Goal: Information Seeking & Learning: Find specific fact

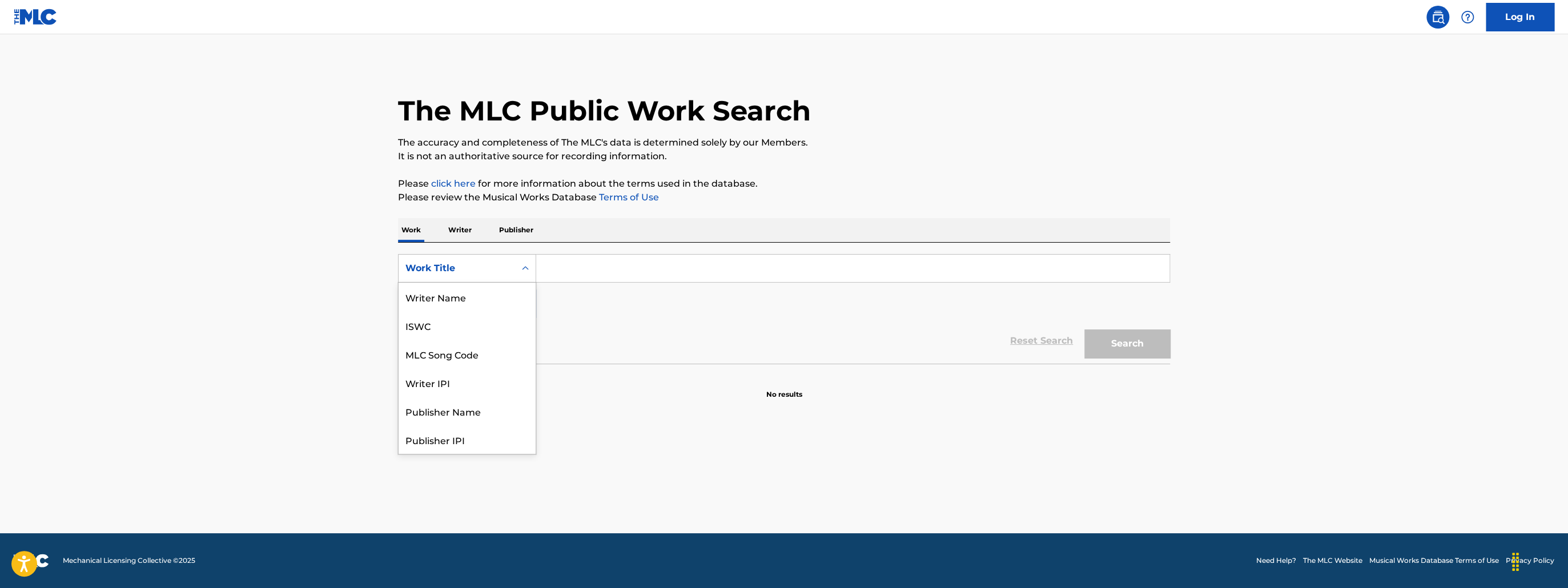
click at [526, 271] on icon "Search Form" at bounding box center [525, 268] width 11 height 11
click at [492, 347] on div "Publisher Name" at bounding box center [467, 353] width 137 height 29
click at [486, 269] on div "Publisher Name" at bounding box center [457, 268] width 102 height 14
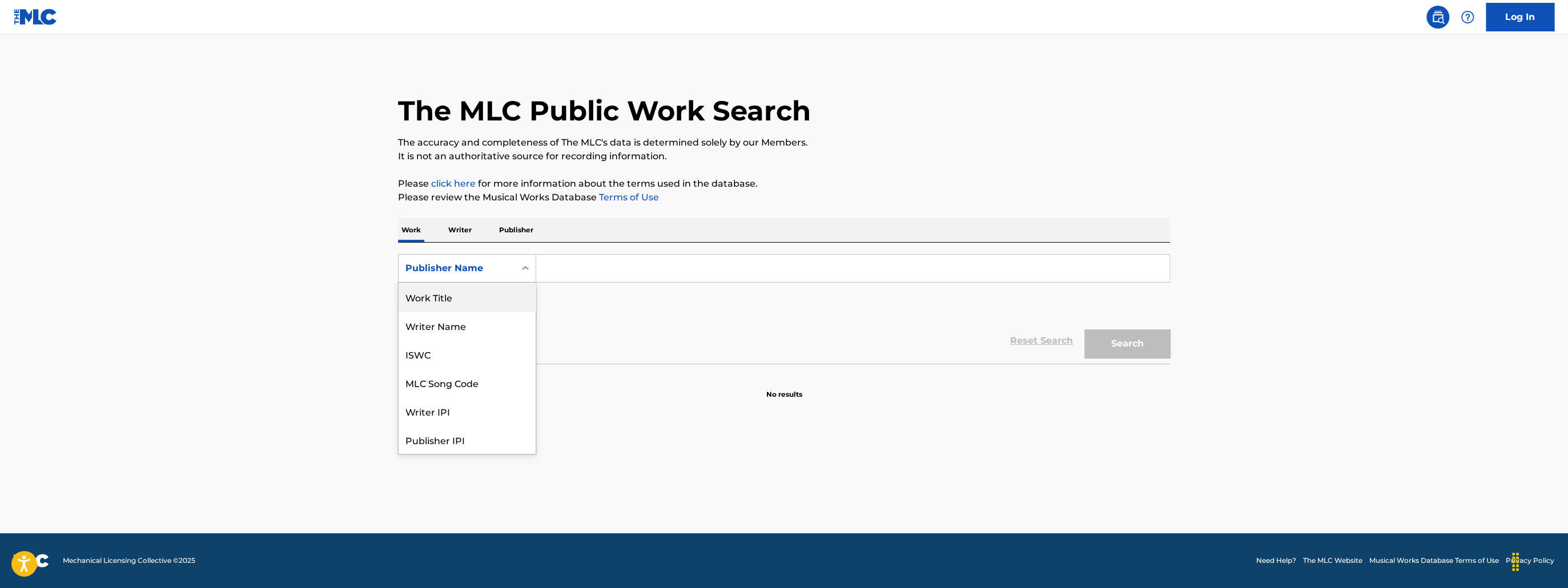
click at [480, 295] on div "Work Title" at bounding box center [467, 297] width 137 height 29
click at [571, 267] on input "Search Form" at bounding box center [852, 268] width 634 height 28
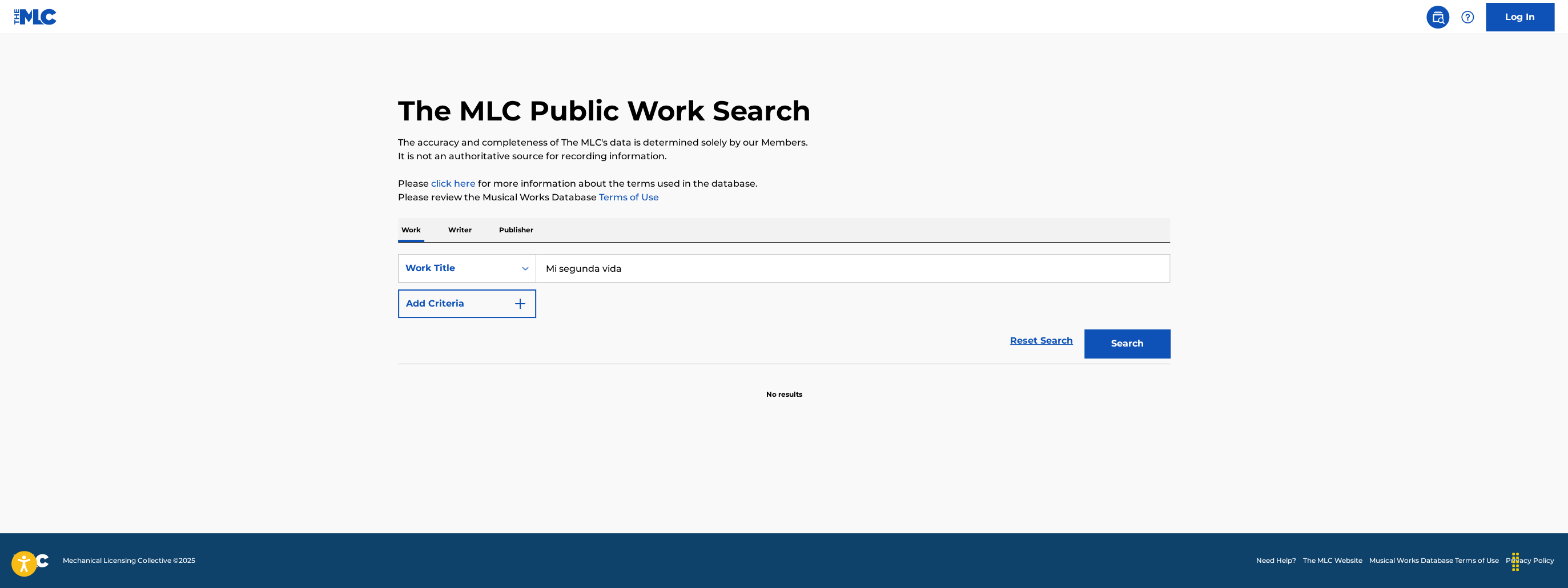
click at [1085, 329] on button "Search" at bounding box center [1127, 343] width 86 height 29
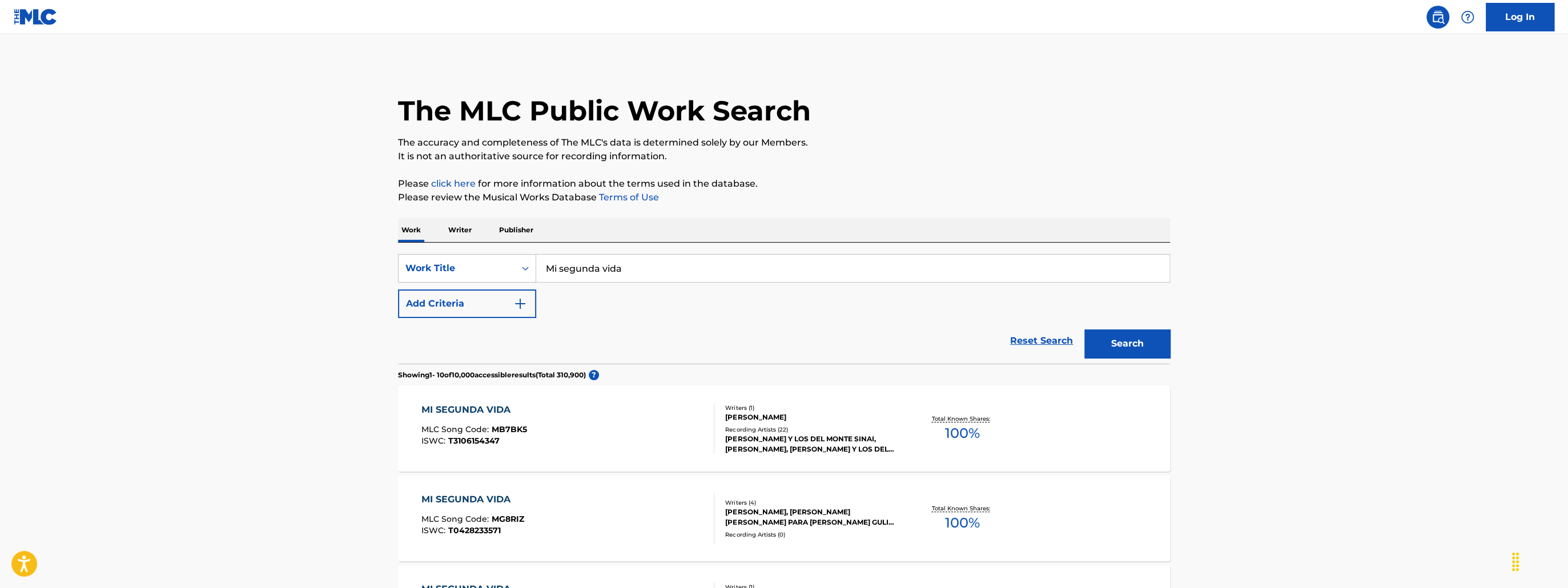
drag, startPoint x: 678, startPoint y: 269, endPoint x: 469, endPoint y: 252, distance: 209.7
click at [469, 252] on div "SearchWithCriteria9484a358-3428-4fcb-803a-0c9119b38d4e Work Title Mi segunda vi…" at bounding box center [784, 302] width 772 height 121
click at [490, 304] on button "Add Criteria" at bounding box center [468, 303] width 138 height 29
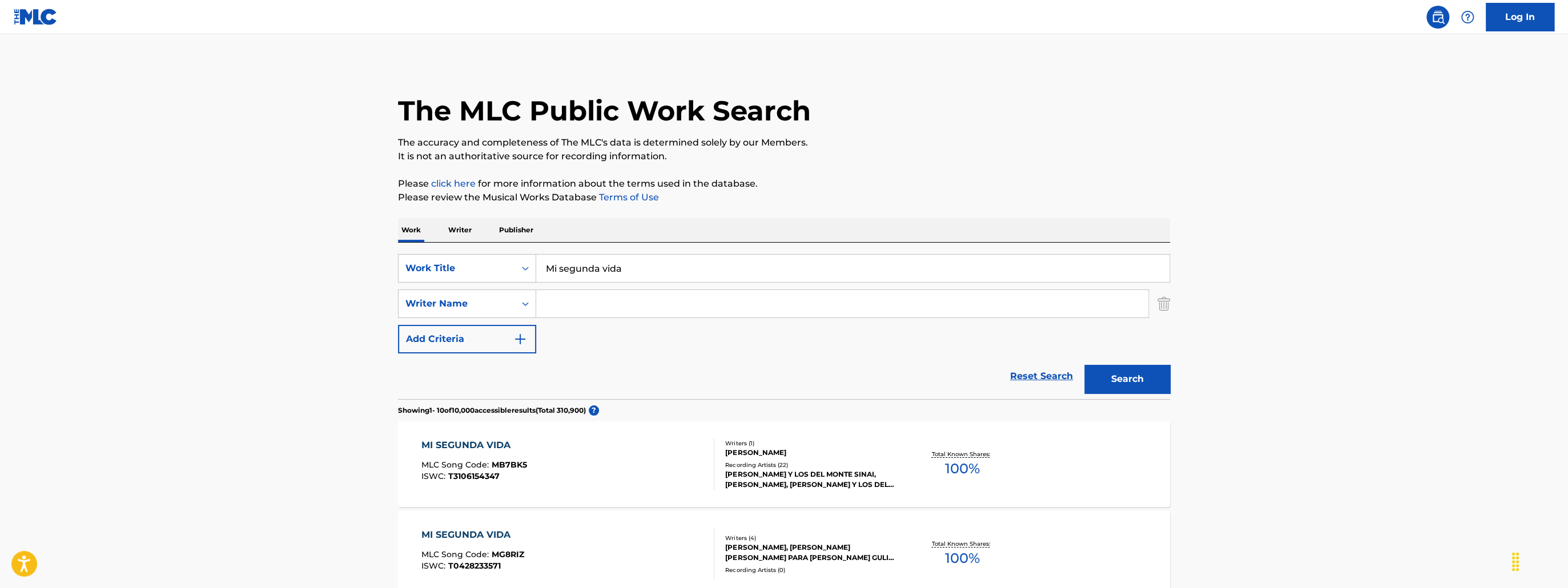
click at [586, 306] on input "Search Form" at bounding box center [842, 304] width 612 height 28
click at [495, 307] on div "Writer Name" at bounding box center [457, 303] width 102 height 14
click at [622, 317] on input "Search Form" at bounding box center [842, 304] width 612 height 28
drag, startPoint x: 646, startPoint y: 269, endPoint x: 370, endPoint y: 255, distance: 276.4
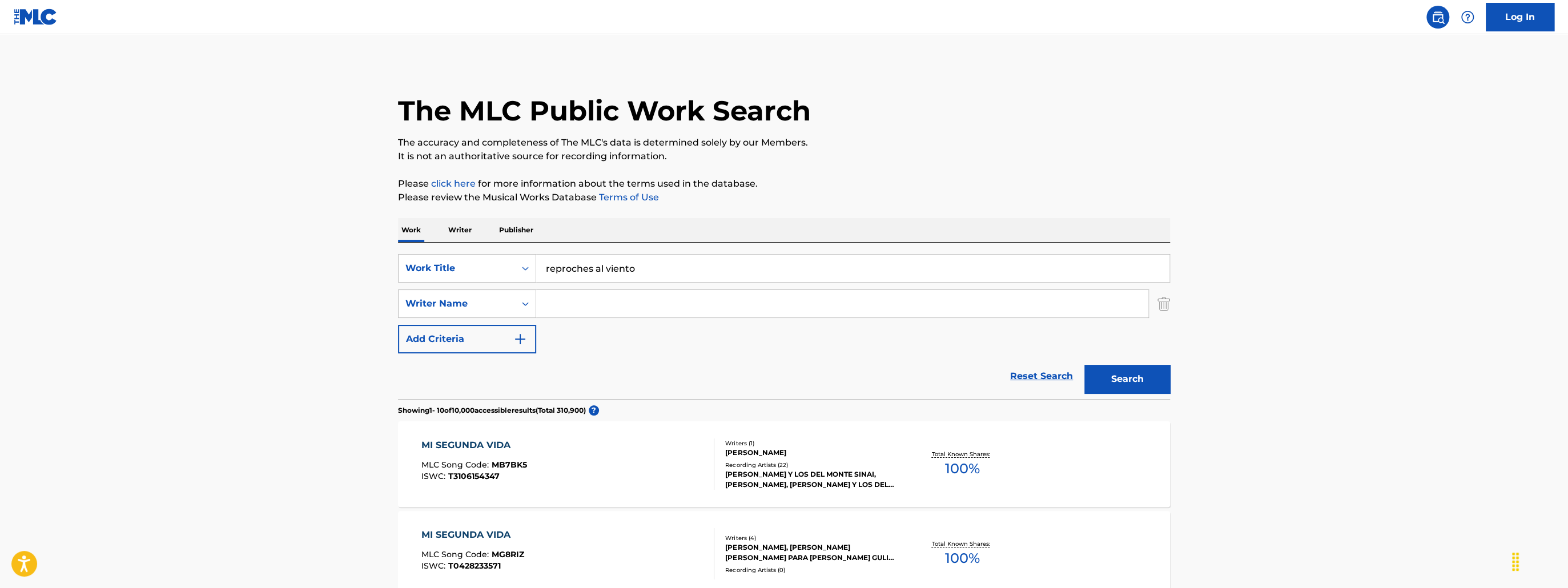
type input "reproches al viento"
click at [1085, 365] on button "Search" at bounding box center [1127, 379] width 86 height 29
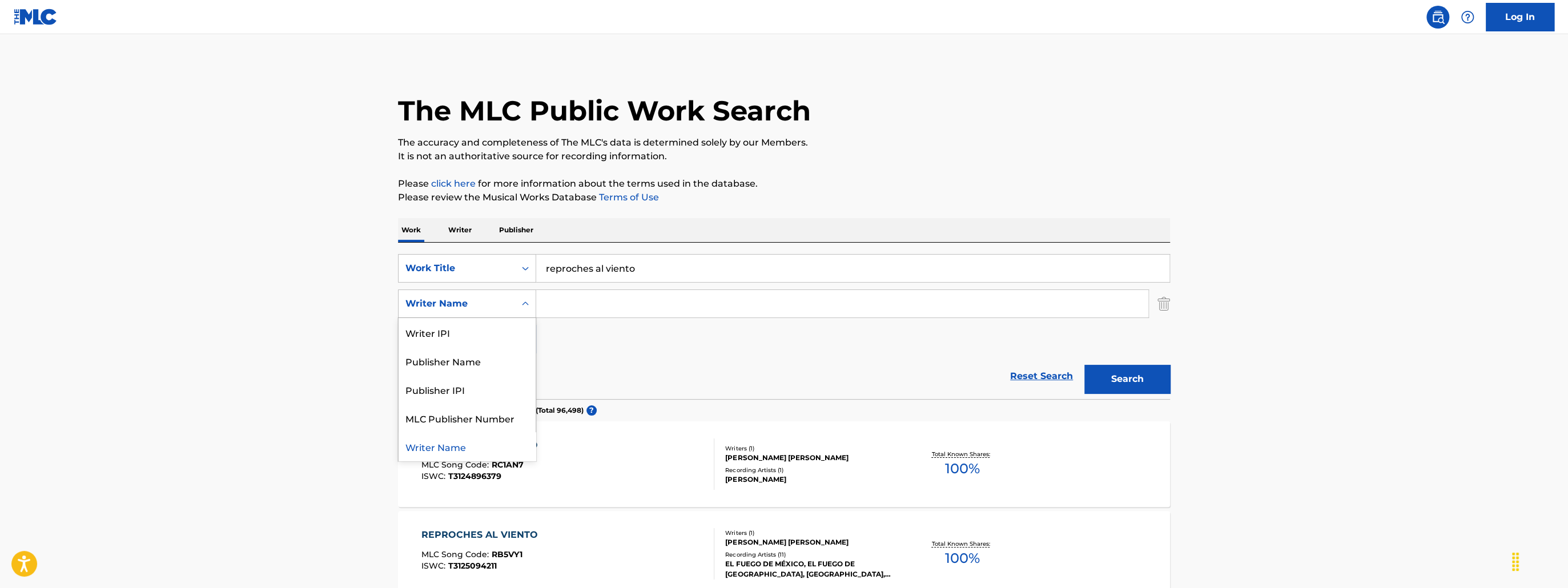
click at [522, 303] on icon "Search Form" at bounding box center [525, 303] width 11 height 11
click at [481, 356] on div "Publisher Name" at bounding box center [467, 360] width 137 height 29
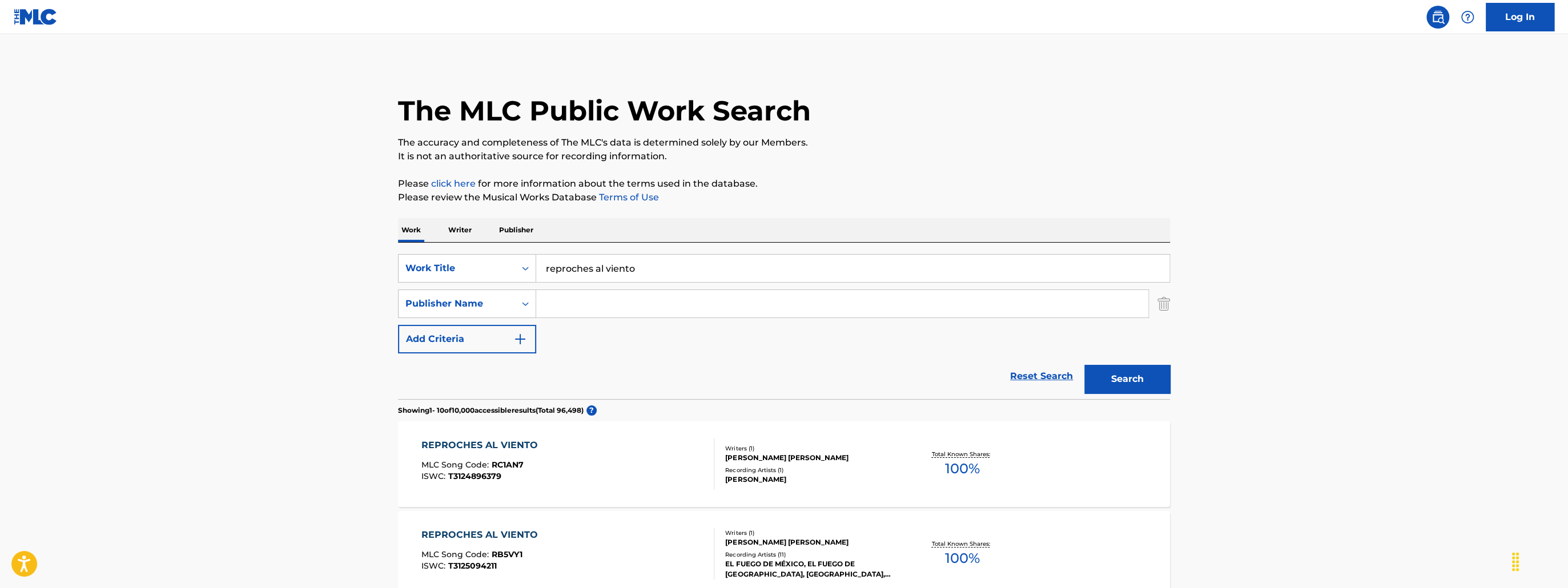
click at [511, 304] on div "Publisher Name" at bounding box center [457, 304] width 116 height 22
click at [505, 336] on div "Writer Name" at bounding box center [467, 332] width 137 height 29
click at [572, 305] on input "Search Form" at bounding box center [842, 304] width 612 height 28
paste input "[PERSON_NAME]"
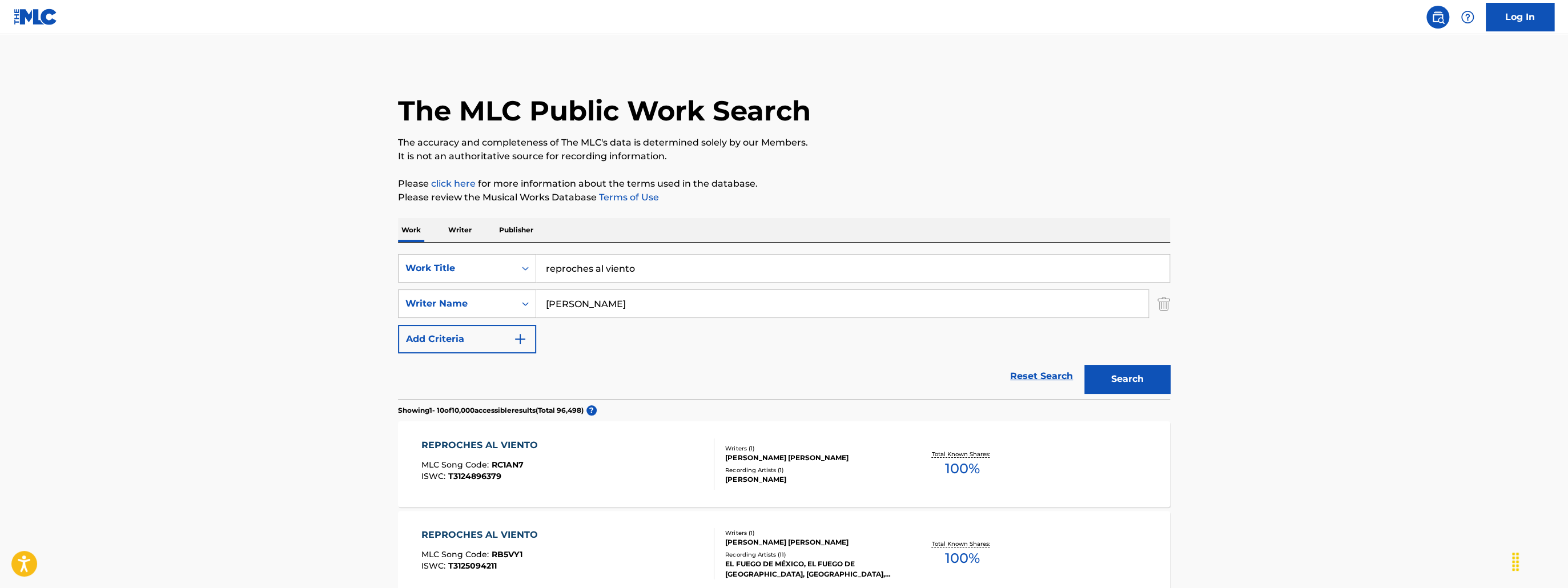
type input "[PERSON_NAME]"
click at [1130, 370] on button "Search" at bounding box center [1127, 379] width 86 height 29
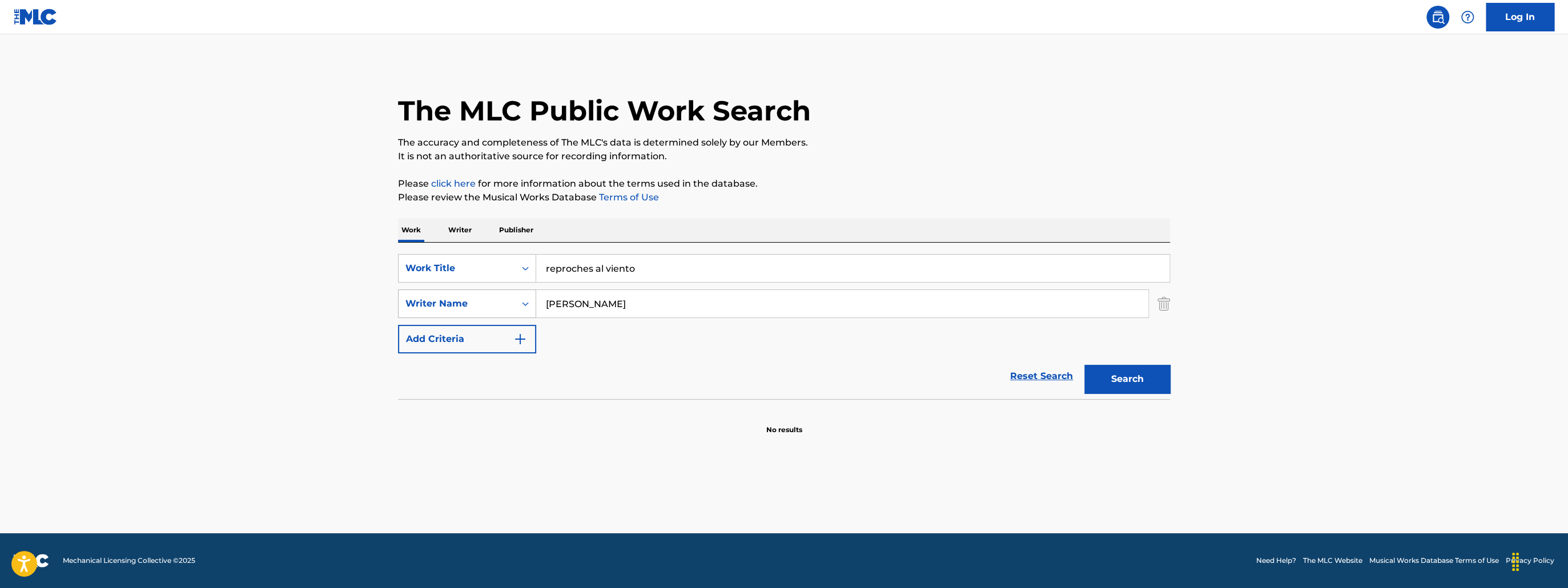
click at [498, 302] on div "Writer Name" at bounding box center [457, 303] width 102 height 14
click at [487, 362] on div "Publisher Name" at bounding box center [467, 360] width 137 height 29
click at [612, 314] on input "Search Form" at bounding box center [842, 304] width 612 height 28
paste input "[PERSON_NAME]"
click at [1152, 370] on button "Search" at bounding box center [1127, 379] width 86 height 29
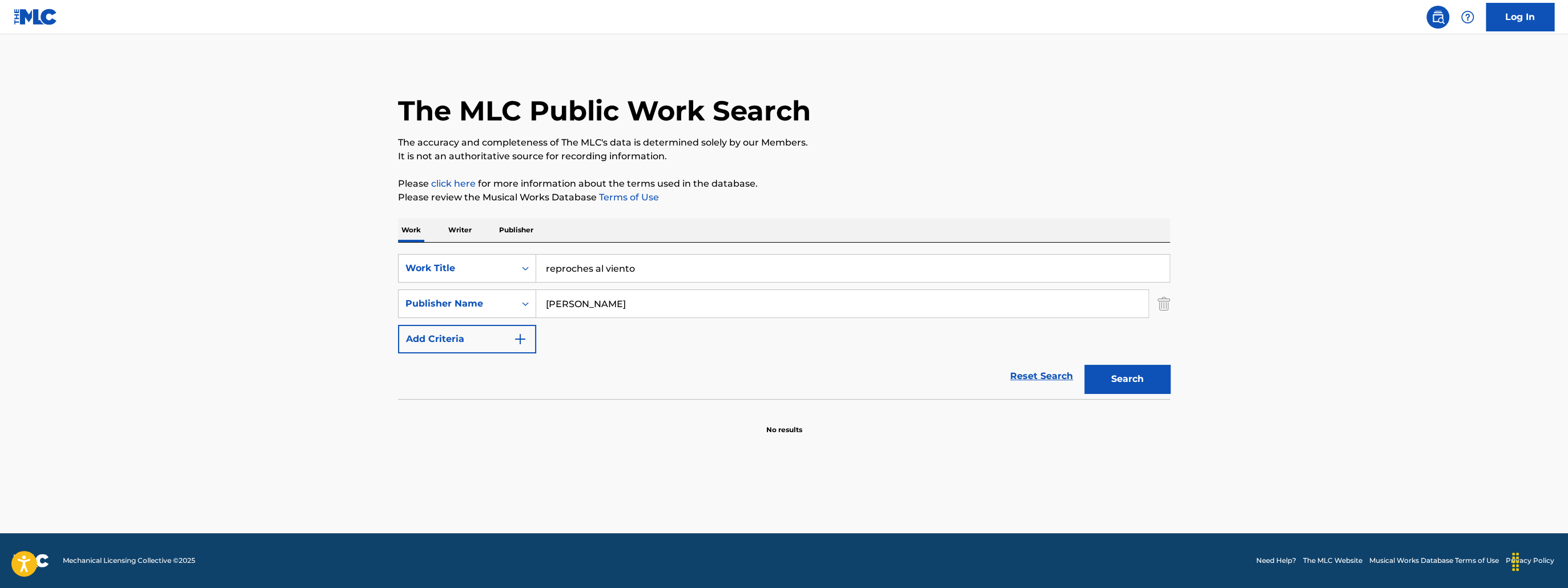
click at [674, 304] on input "[PERSON_NAME]" at bounding box center [842, 304] width 612 height 28
type input "[PERSON_NAME]"
click at [1103, 374] on button "Search" at bounding box center [1127, 379] width 86 height 29
click at [439, 310] on div "Publisher Name" at bounding box center [457, 304] width 116 height 22
click at [473, 333] on div "Writer Name" at bounding box center [467, 332] width 137 height 29
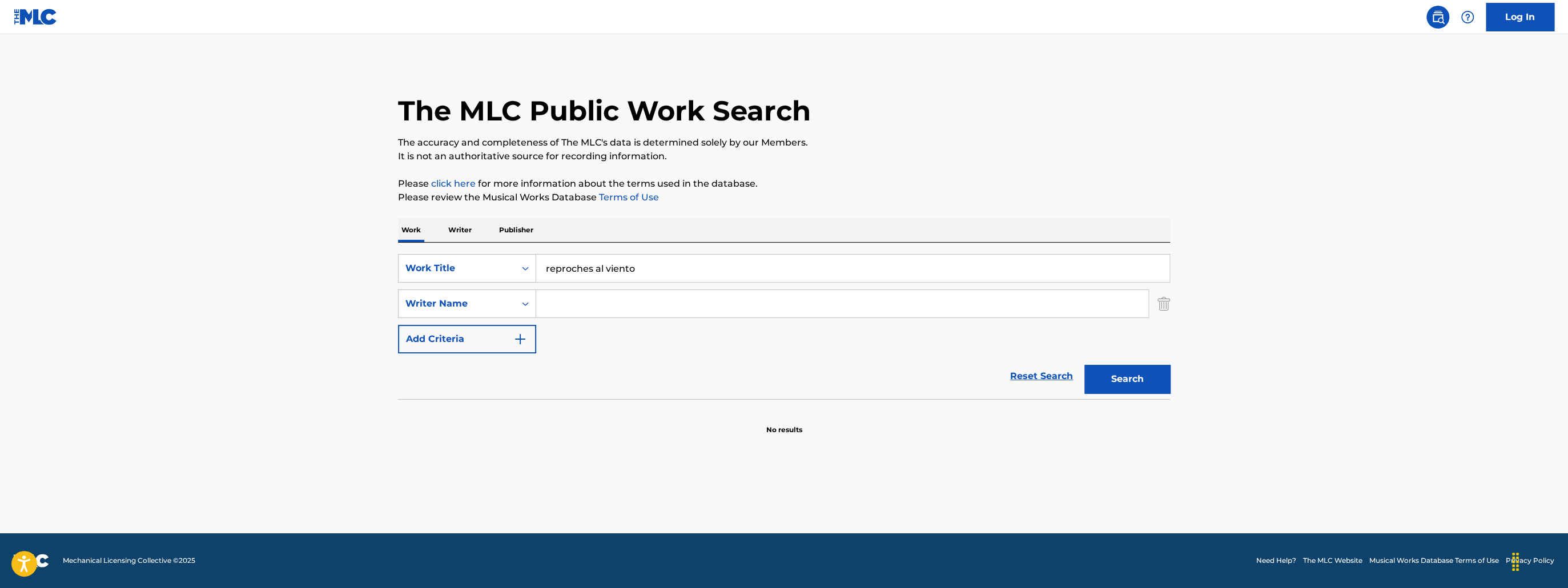
click at [605, 307] on input "Search Form" at bounding box center [842, 304] width 612 height 28
click at [523, 300] on icon "Search Form" at bounding box center [525, 303] width 11 height 11
click at [483, 389] on div "Publisher IPI" at bounding box center [467, 389] width 137 height 29
click at [498, 310] on div "Publisher IPI" at bounding box center [457, 304] width 116 height 22
click at [715, 359] on div "Reset Search Search" at bounding box center [784, 376] width 772 height 46
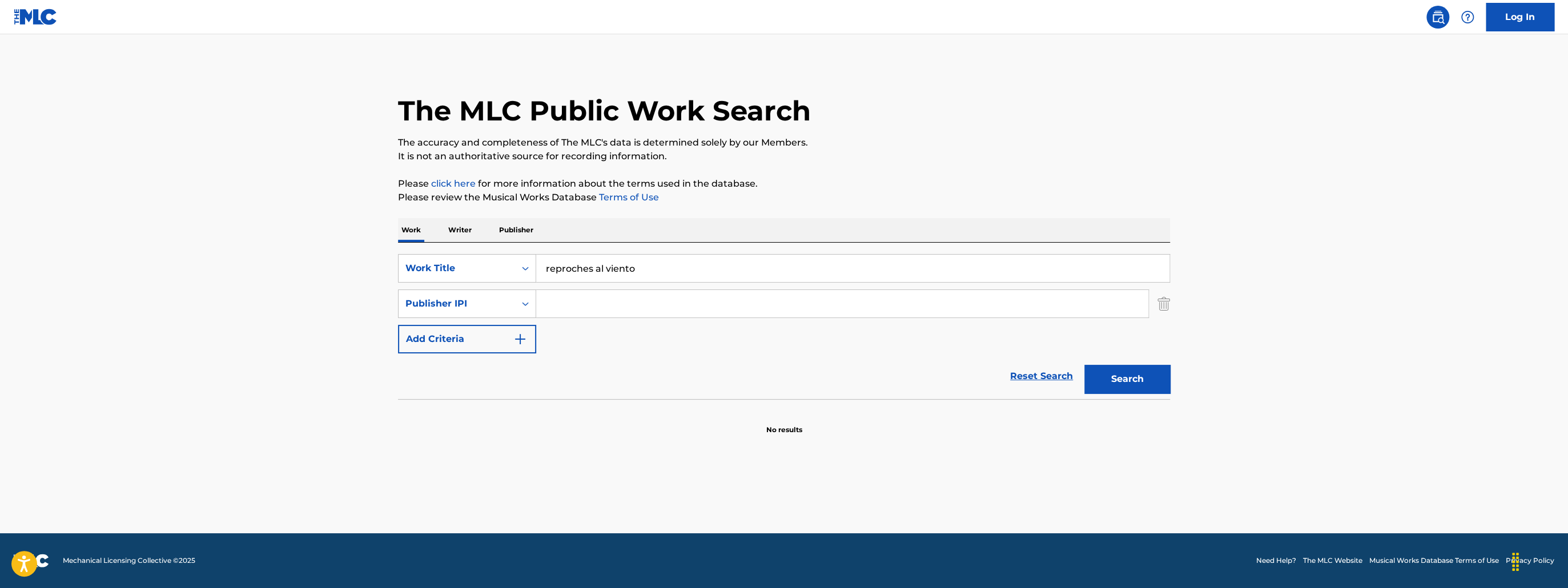
drag, startPoint x: 1129, startPoint y: 374, endPoint x: 1113, endPoint y: 365, distance: 18.4
click at [1129, 373] on button "Search" at bounding box center [1127, 379] width 86 height 29
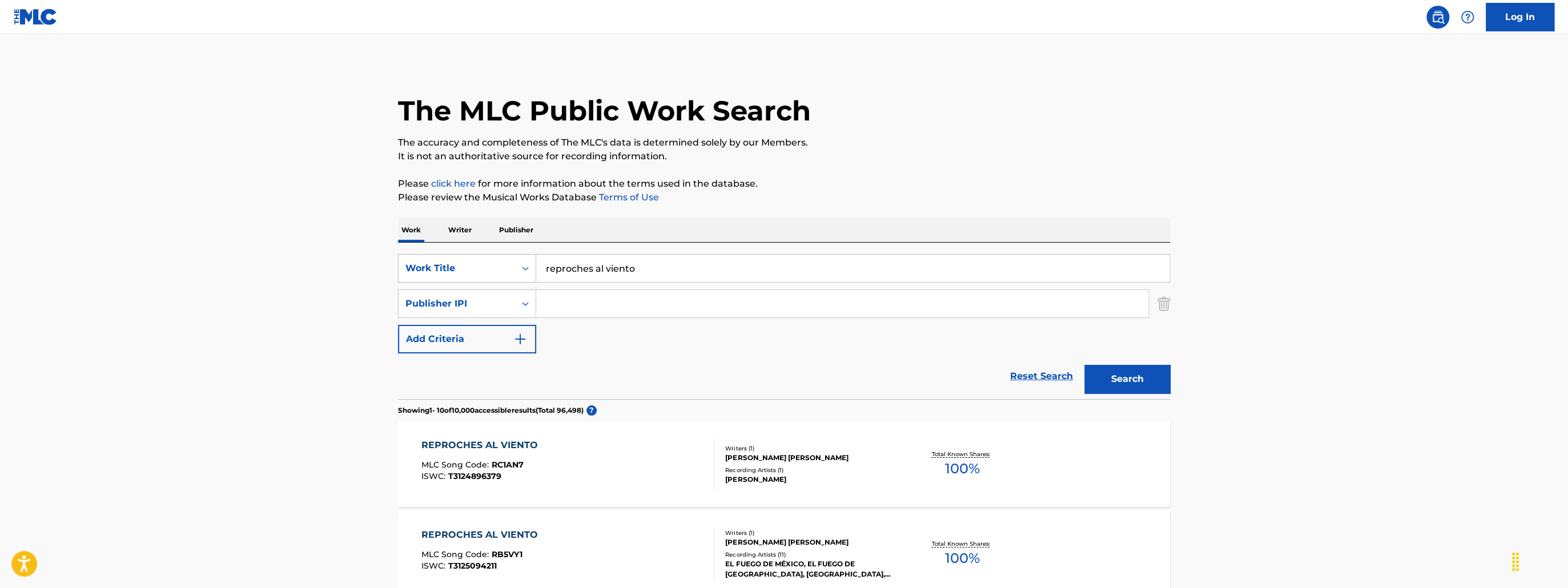
click at [461, 222] on p "Writer" at bounding box center [459, 230] width 30 height 24
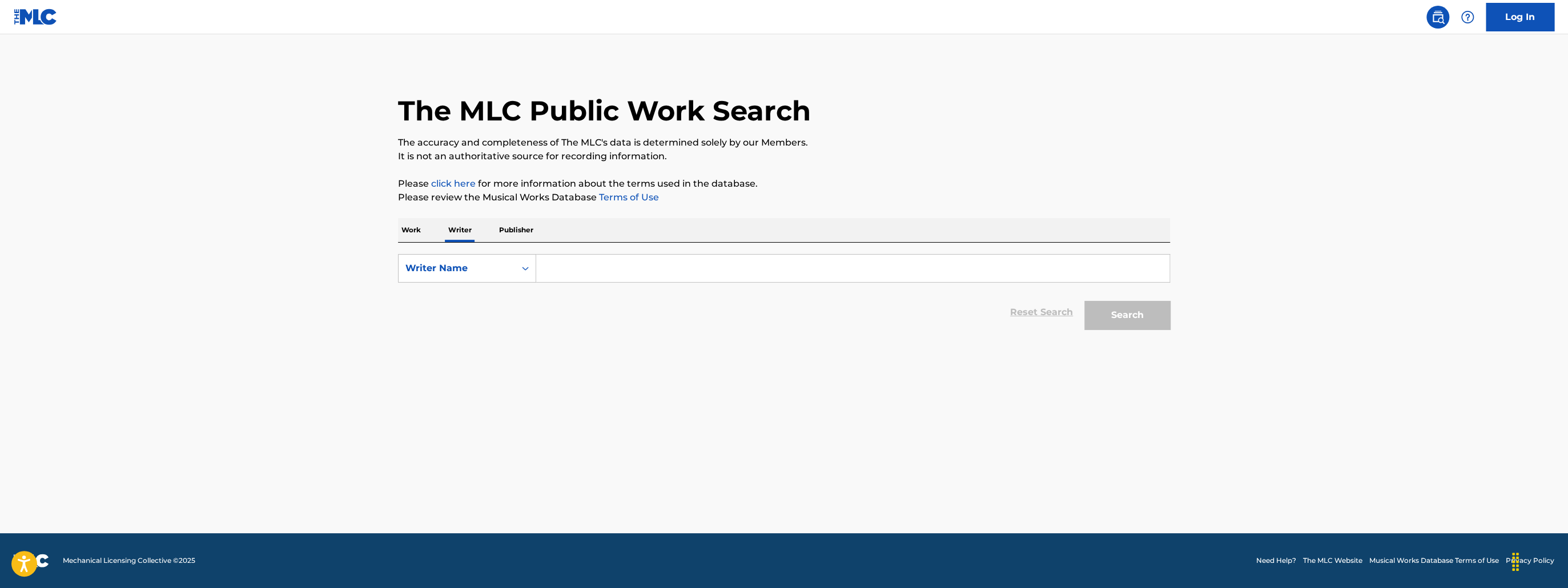
click at [432, 229] on div "Work Writer Publisher" at bounding box center [784, 230] width 772 height 24
click at [416, 226] on p "Work" at bounding box center [411, 230] width 26 height 24
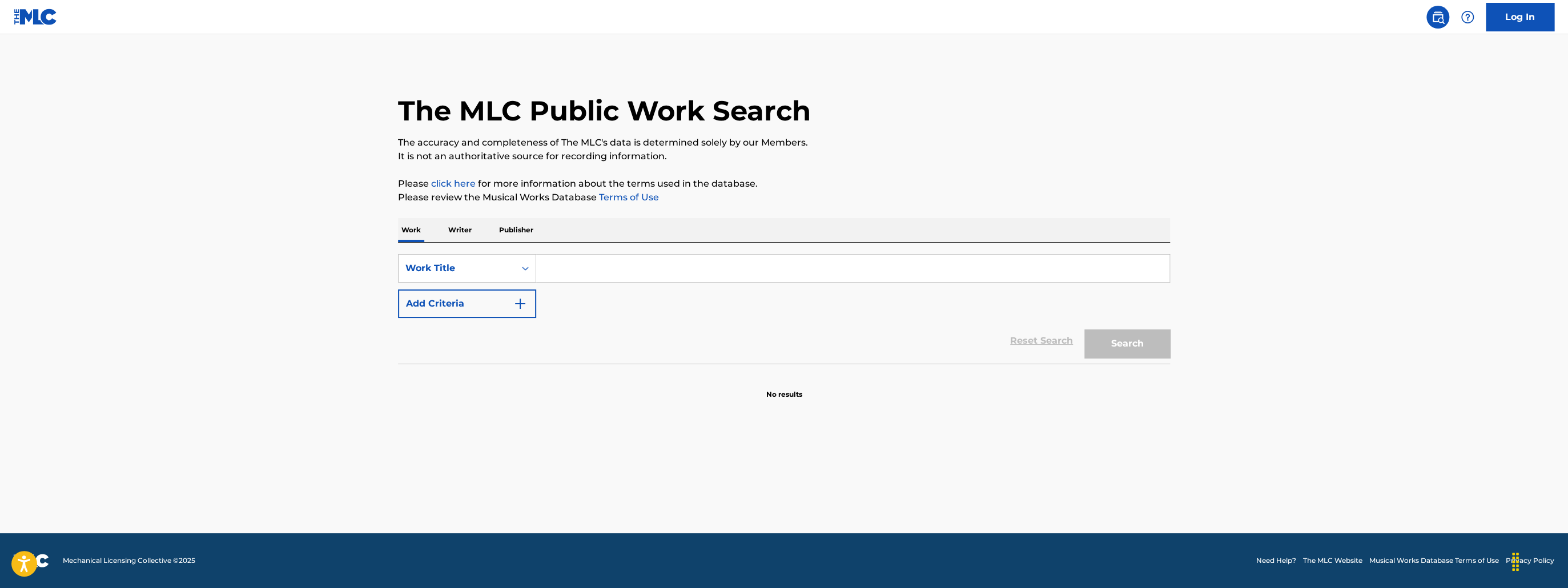
click at [528, 222] on p "Publisher" at bounding box center [516, 230] width 42 height 24
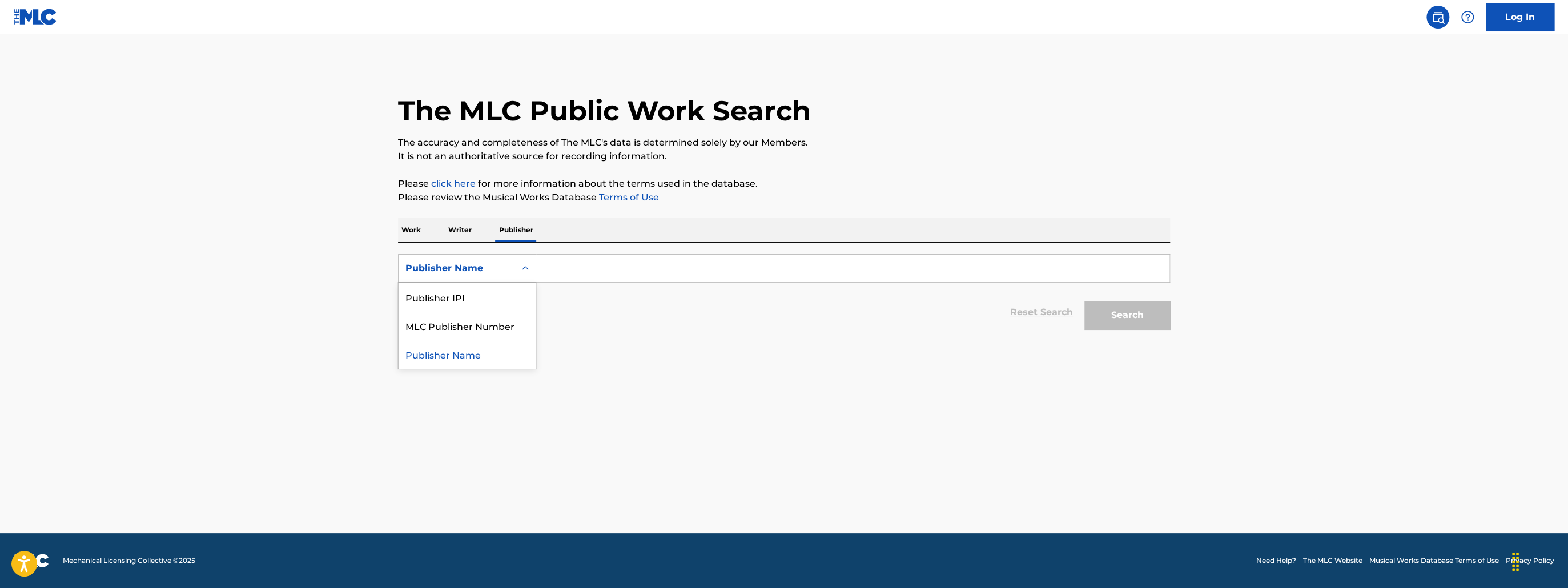
click at [518, 259] on div "Search Form" at bounding box center [526, 268] width 20 height 20
click at [527, 260] on div "Search Form" at bounding box center [526, 268] width 20 height 20
click at [598, 250] on div "SearchWithCriteria9292f66f-e977-4d71-a868-b4a3578a44bd Publisher Name Reset Sea…" at bounding box center [784, 288] width 772 height 92
click at [598, 263] on input "Search Form" at bounding box center [852, 268] width 634 height 28
type input "la original banda [PERSON_NAME]"
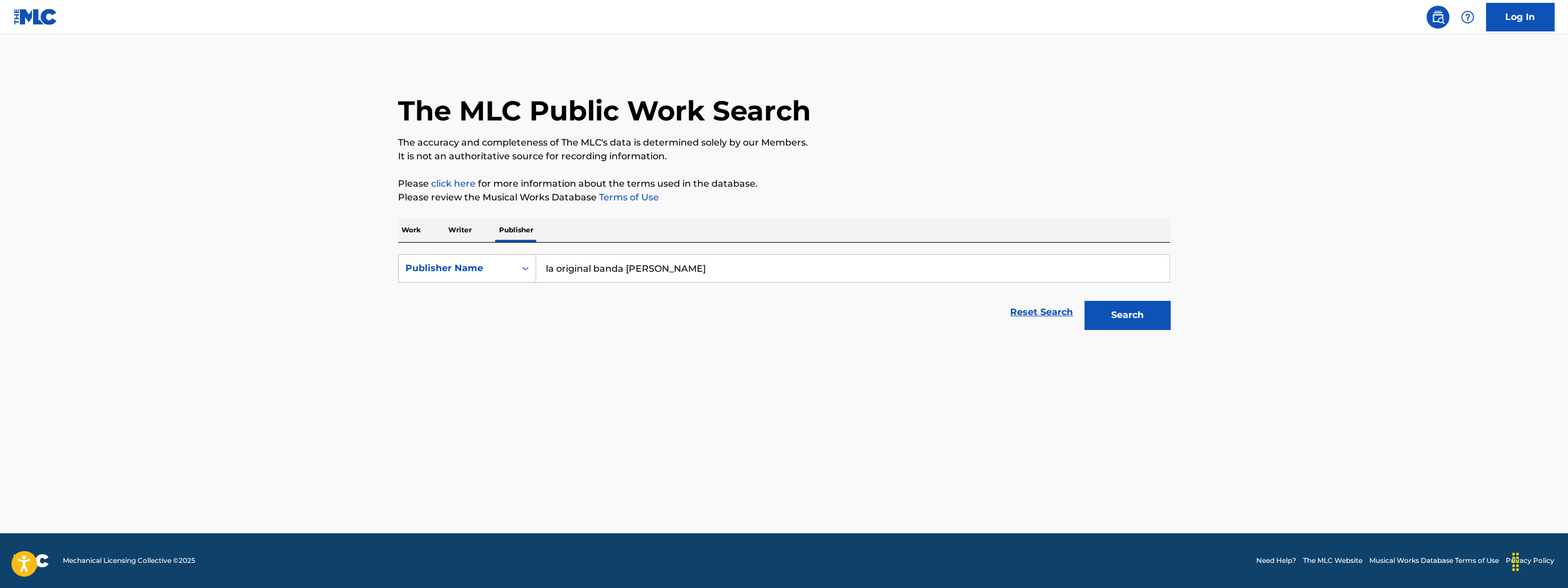
click at [1144, 317] on button "Search" at bounding box center [1127, 314] width 86 height 29
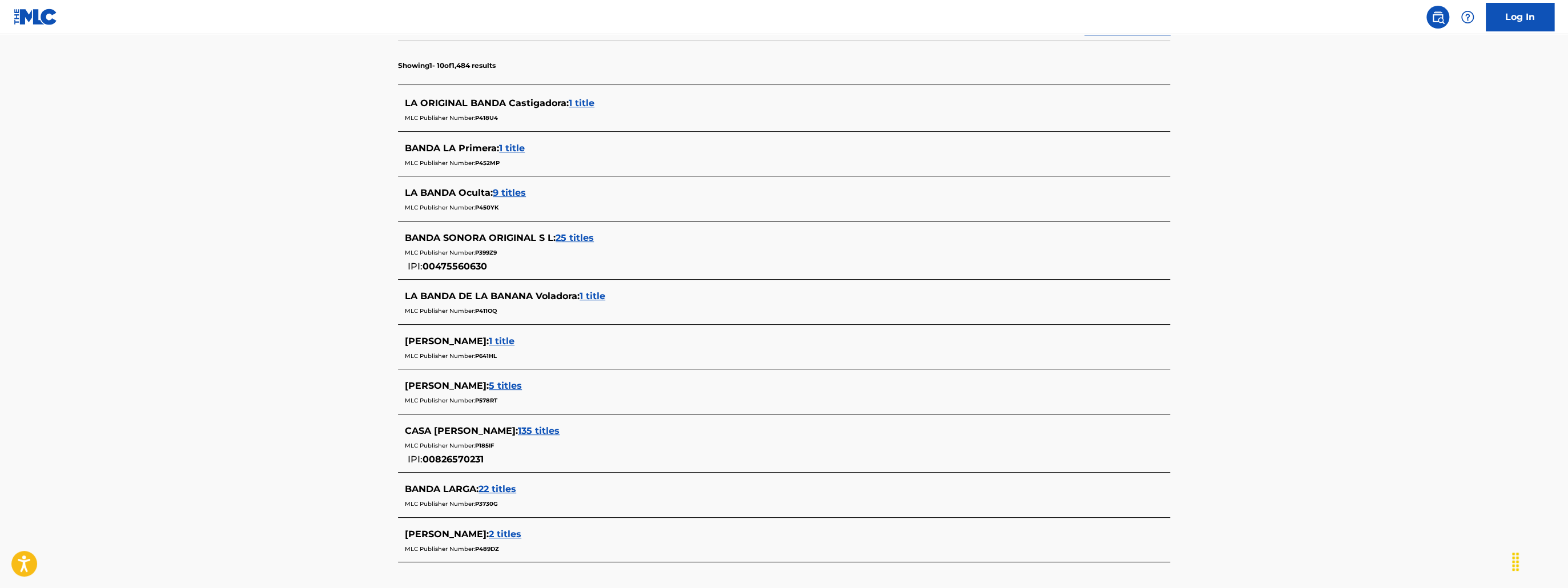
scroll to position [404, 0]
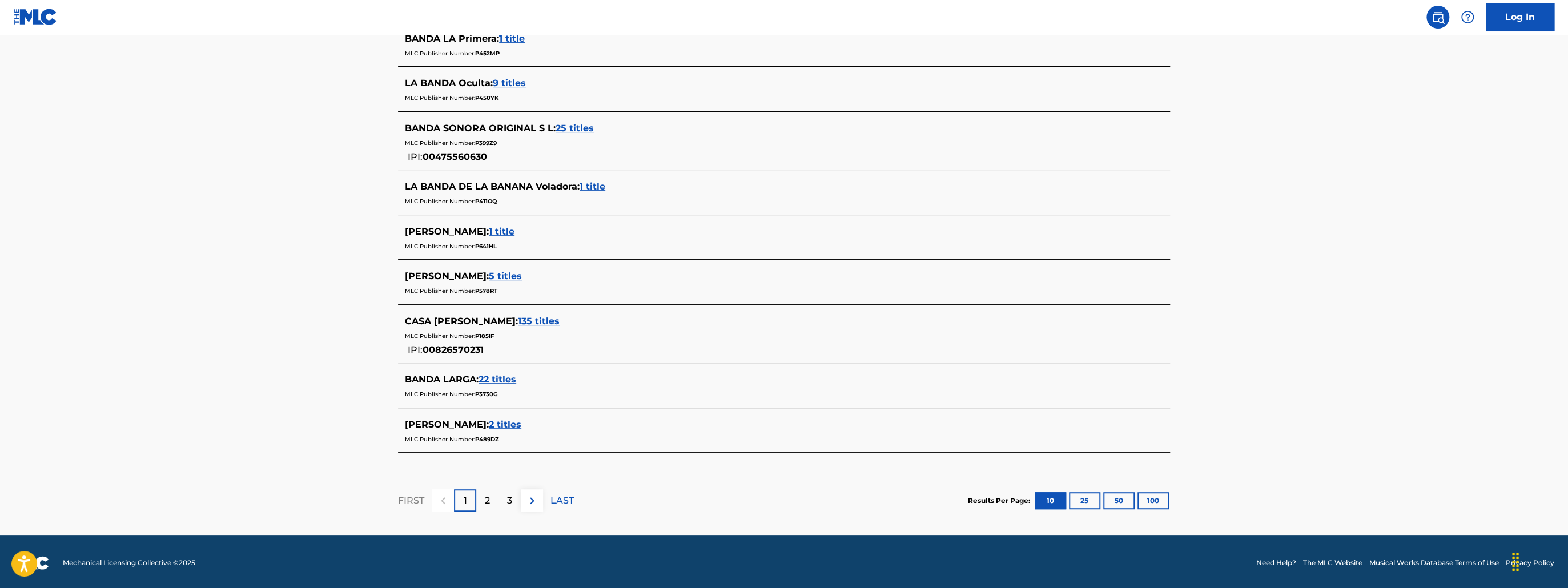
click at [531, 496] on img at bounding box center [532, 500] width 14 height 14
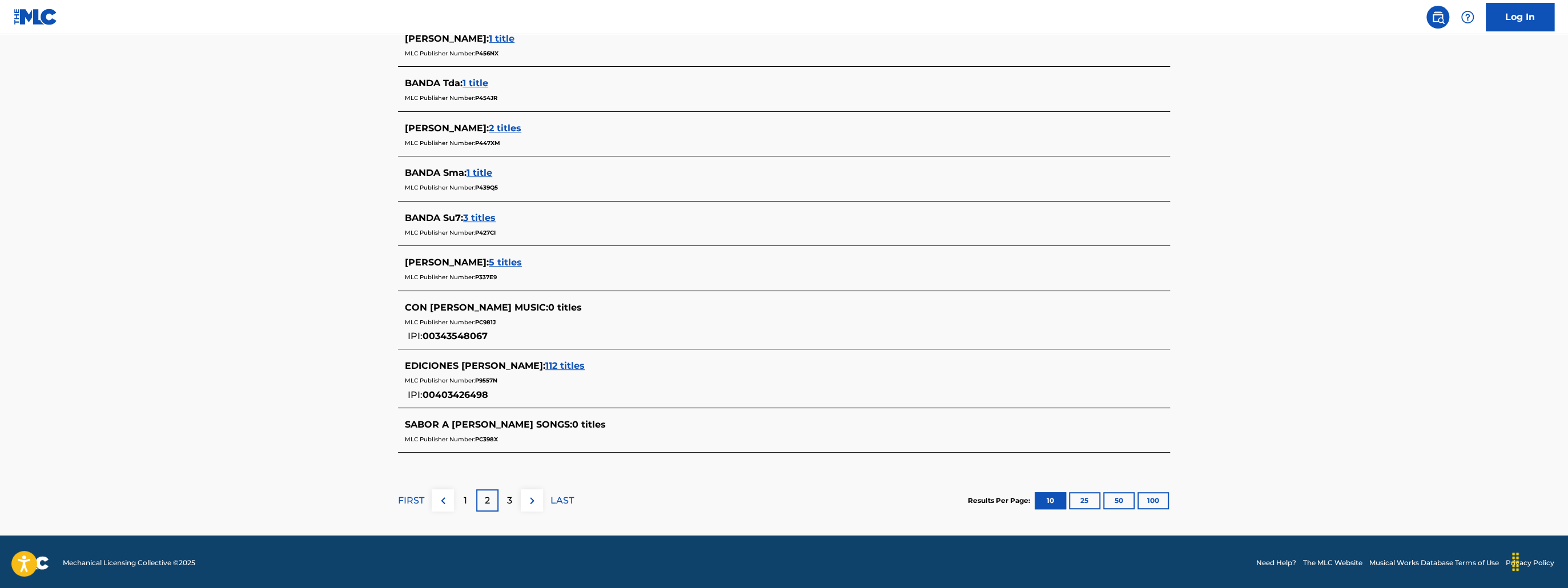
click at [1164, 500] on button "100" at bounding box center [1153, 500] width 31 height 18
